Goal: Information Seeking & Learning: Learn about a topic

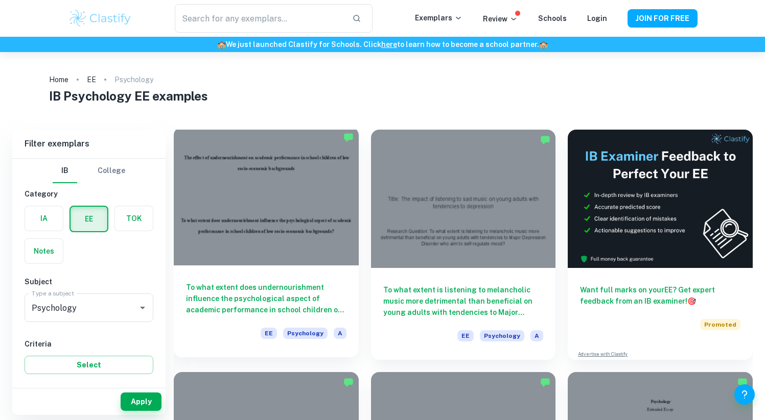
click at [277, 228] on div at bounding box center [266, 196] width 185 height 138
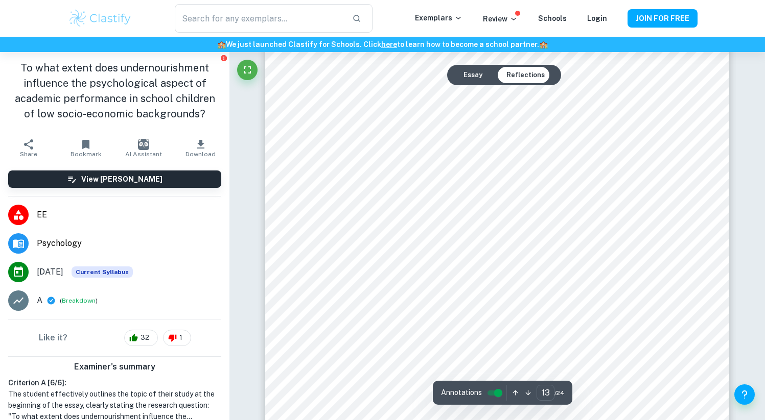
scroll to position [8348, 0]
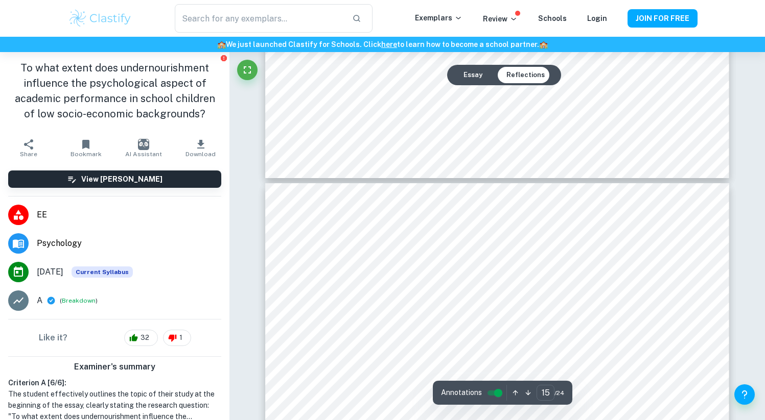
type input "16"
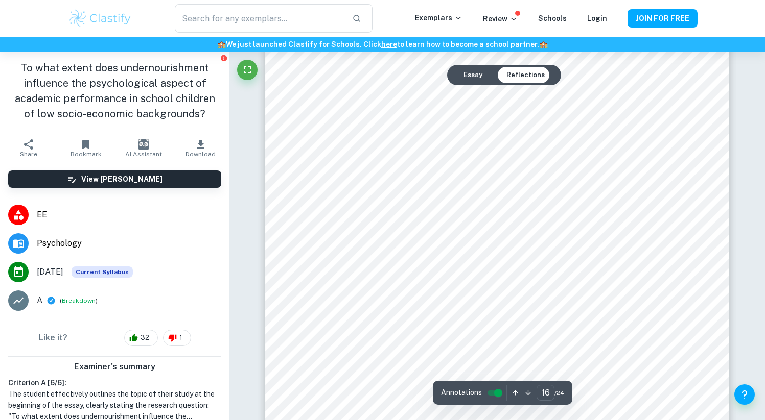
scroll to position [10357, 0]
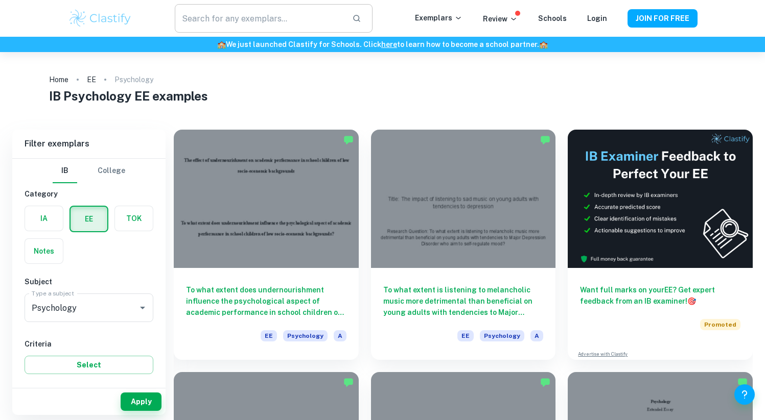
click at [254, 18] on input "text" at bounding box center [259, 18] width 169 height 29
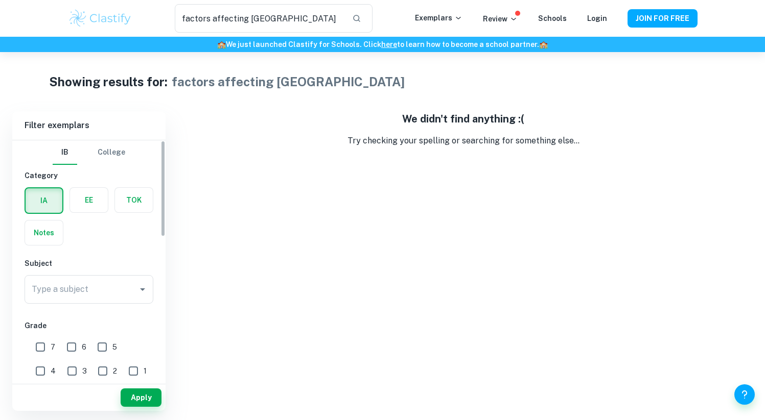
click at [101, 210] on label "button" at bounding box center [89, 200] width 38 height 25
click at [0, 0] on input "radio" at bounding box center [0, 0] width 0 height 0
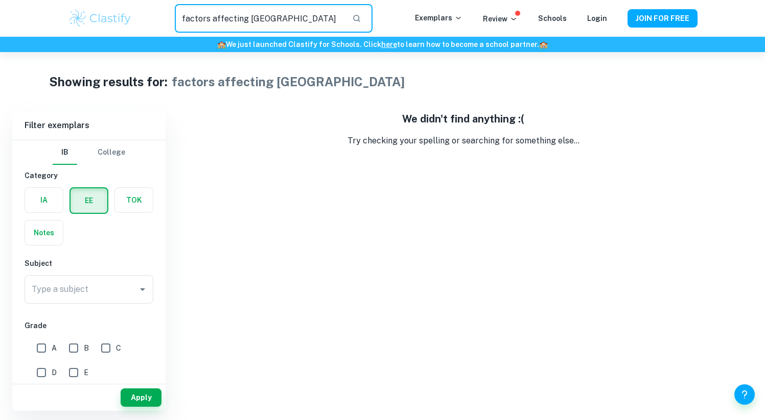
drag, startPoint x: 265, startPoint y: 22, endPoint x: 108, endPoint y: 22, distance: 157.3
click at [108, 22] on div "factors affecting uni ​ Exemplars Review Schools Login JOIN FOR FREE" at bounding box center [383, 18] width 654 height 29
click at [253, 24] on input "factors affecting [GEOGRAPHIC_DATA]" at bounding box center [259, 18] width 169 height 29
type input "factors affecting studies"
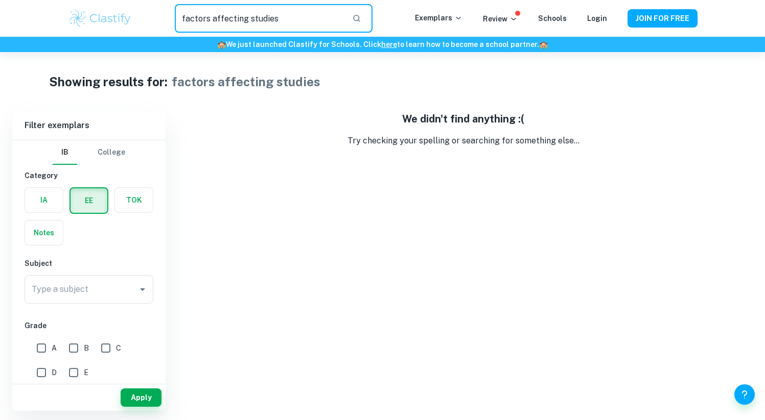
drag, startPoint x: 268, startPoint y: 19, endPoint x: 223, endPoint y: 19, distance: 45.0
click at [122, 19] on div "factors affecting studies ​ Exemplars Review Schools Login JOIN FOR FREE" at bounding box center [383, 18] width 654 height 29
drag, startPoint x: 319, startPoint y: 20, endPoint x: 4, endPoint y: 20, distance: 314.7
click at [4, 20] on div "factors affecting studies ​ Exemplars Review Schools Login JOIN FOR FREE" at bounding box center [382, 18] width 765 height 37
click at [92, 282] on input "Type a subject" at bounding box center [81, 289] width 104 height 19
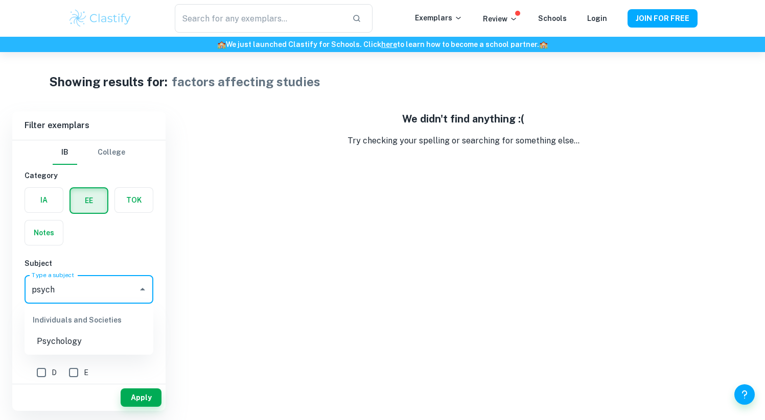
click at [95, 347] on li "Psychology" at bounding box center [89, 342] width 129 height 18
type input "Psychology"
click at [144, 395] on button "Apply" at bounding box center [141, 398] width 41 height 18
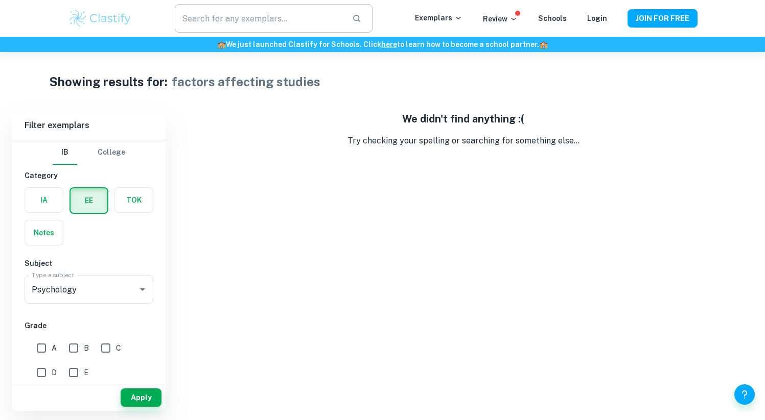
click at [262, 18] on input "text" at bounding box center [259, 18] width 169 height 29
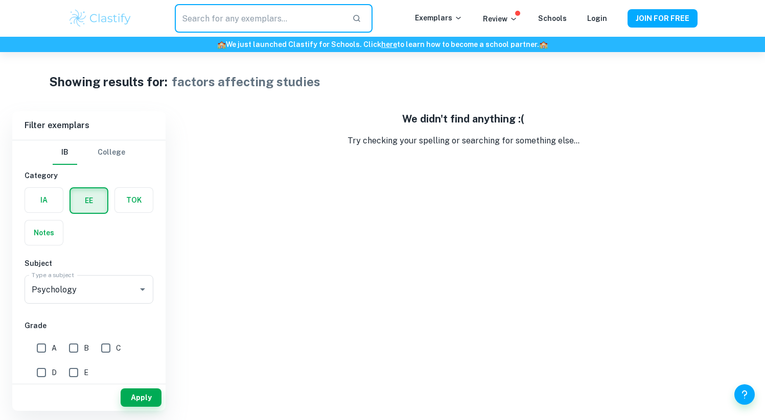
click at [262, 18] on input "text" at bounding box center [259, 18] width 169 height 29
type input "factors affecting studies"
click at [136, 395] on button "Apply" at bounding box center [141, 398] width 41 height 18
drag, startPoint x: 323, startPoint y: 22, endPoint x: 125, endPoint y: 22, distance: 198.7
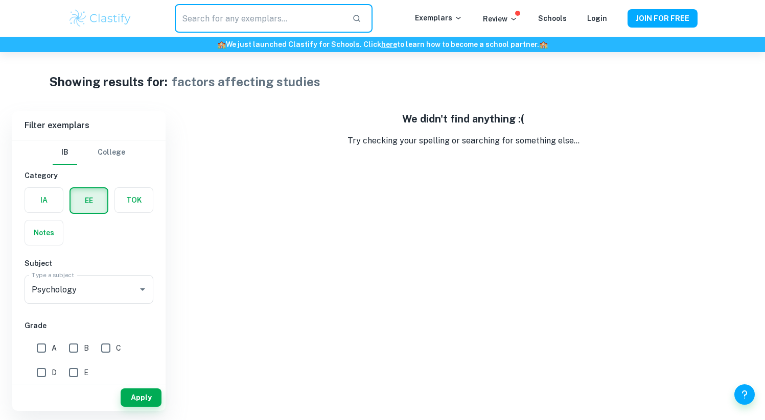
click at [125, 22] on div "​ Exemplars Review Schools Login JOIN FOR FREE" at bounding box center [383, 18] width 654 height 29
type input "factors affecting studies"
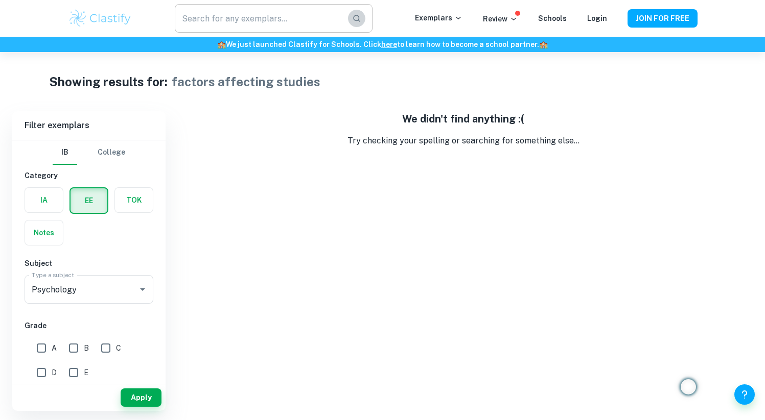
click at [357, 17] on icon "button" at bounding box center [356, 18] width 9 height 9
click at [145, 392] on button "Apply" at bounding box center [141, 398] width 41 height 18
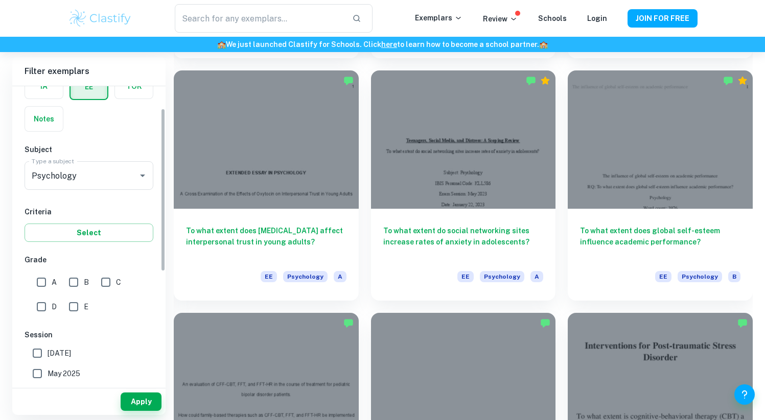
scroll to position [89, 0]
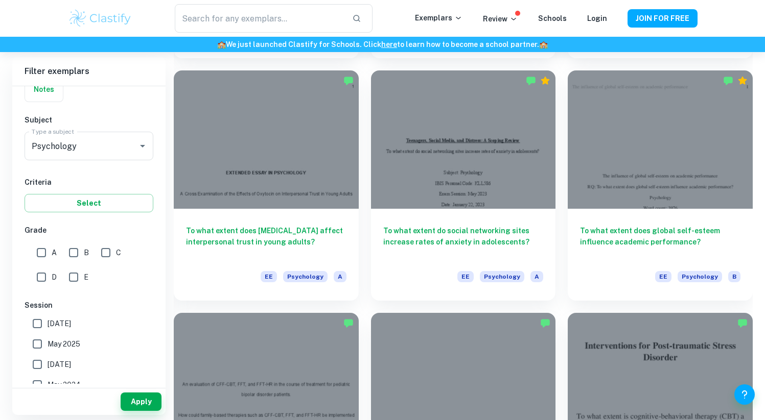
click at [50, 250] on input "A" at bounding box center [41, 253] width 20 height 20
checkbox input "true"
click at [73, 250] on input "B" at bounding box center [73, 253] width 20 height 20
checkbox input "true"
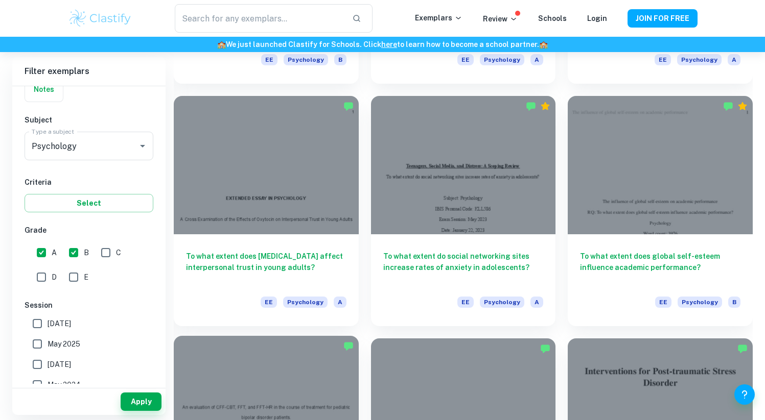
scroll to position [1001, 0]
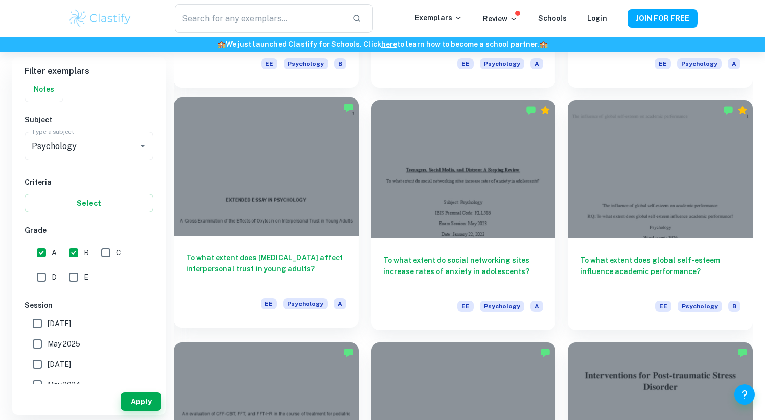
click at [300, 185] on div at bounding box center [266, 167] width 185 height 138
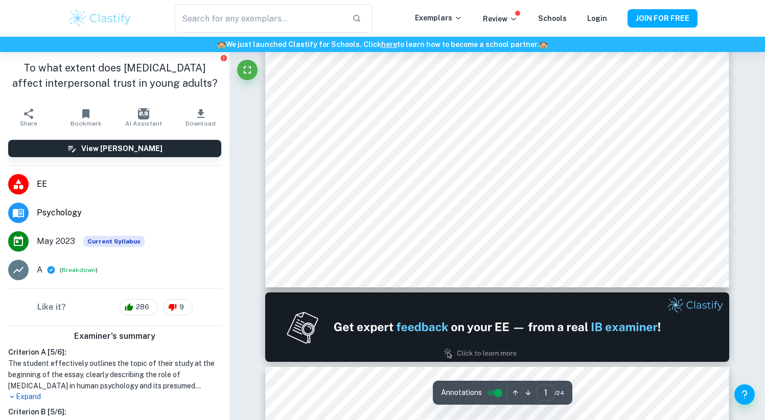
scroll to position [388, 0]
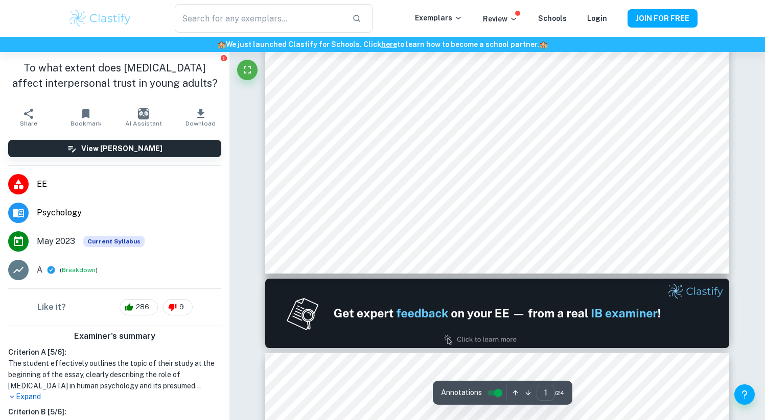
click at [489, 394] on input "controlled" at bounding box center [498, 393] width 37 height 12
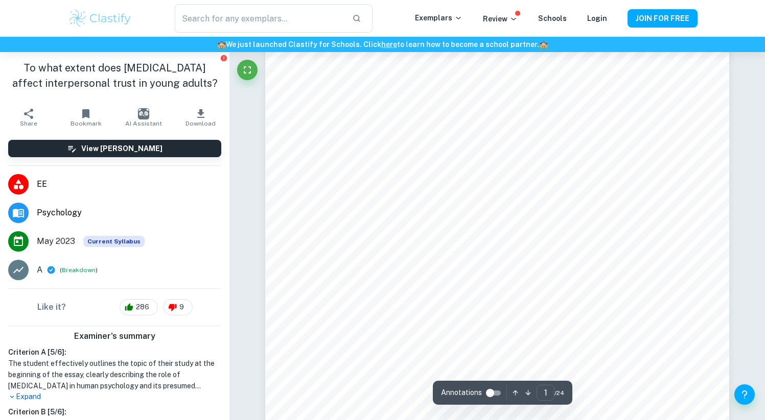
scroll to position [0, 0]
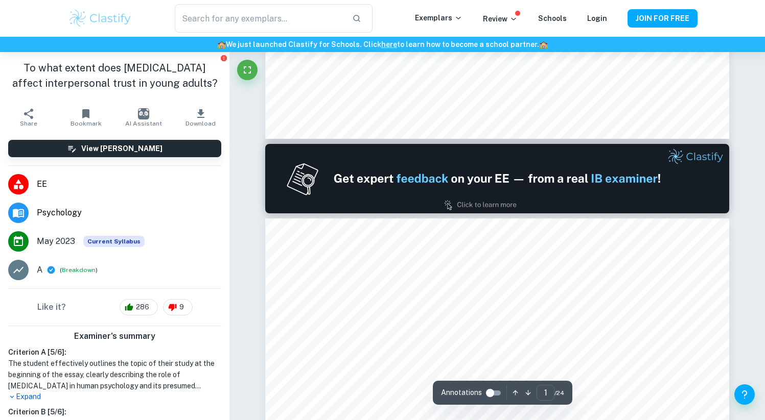
type input "2"
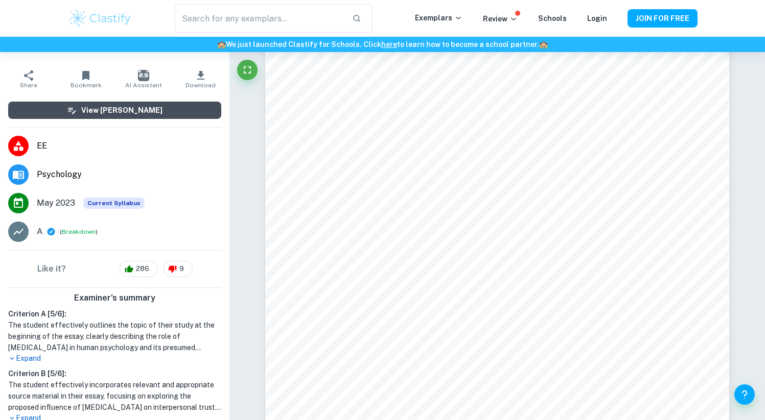
scroll to position [19, 0]
